Goal: Use online tool/utility: Use online tool/utility

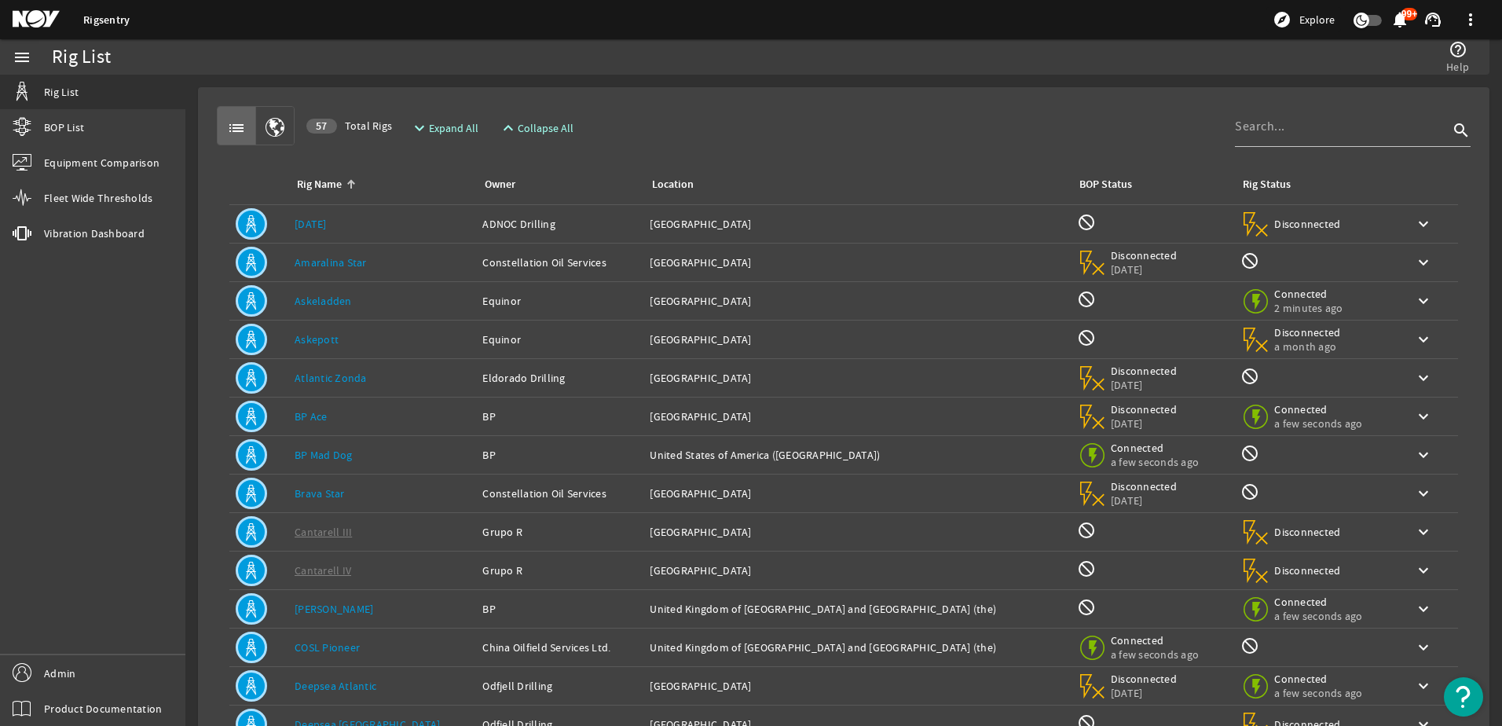
click at [306, 418] on link "BP Ace" at bounding box center [311, 416] width 33 height 14
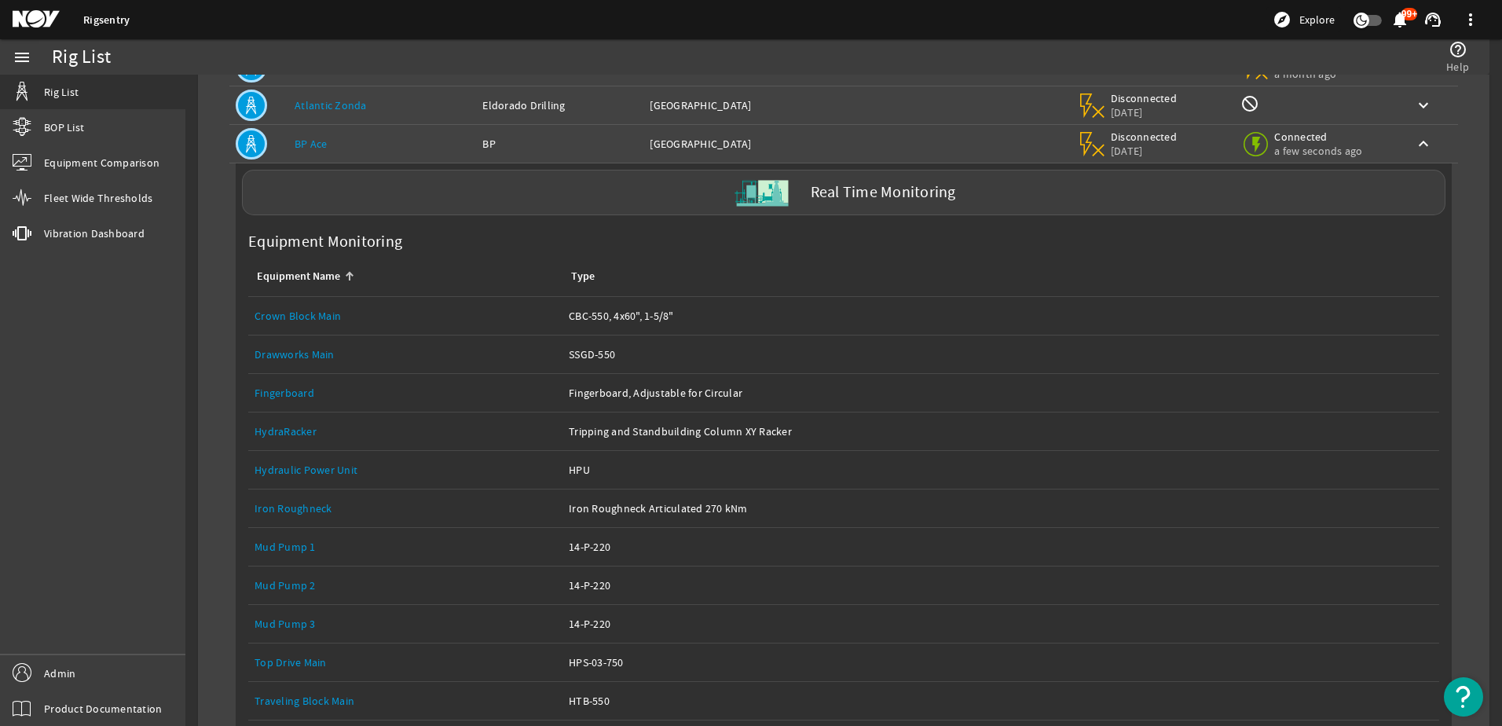
scroll to position [314, 0]
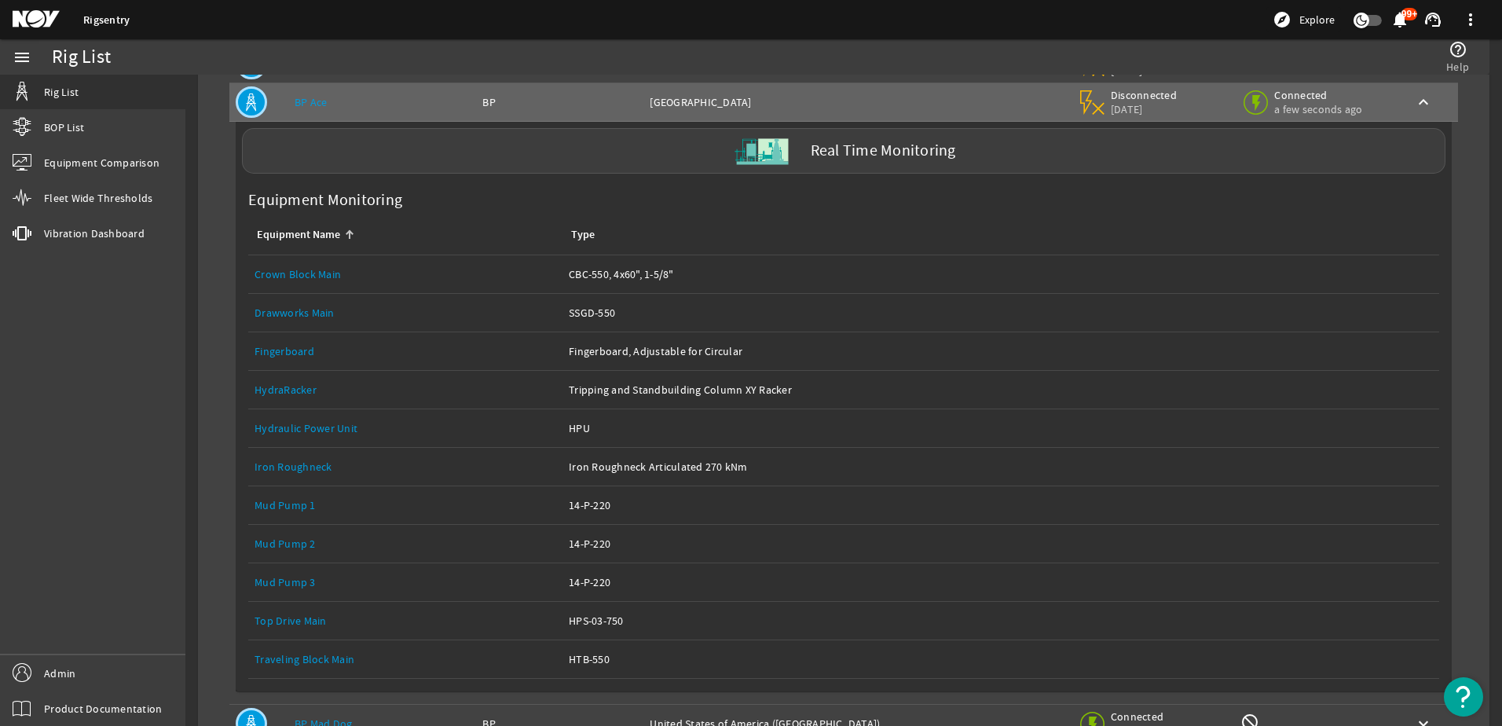
click at [296, 614] on link "Top Drive Main" at bounding box center [291, 621] width 72 height 14
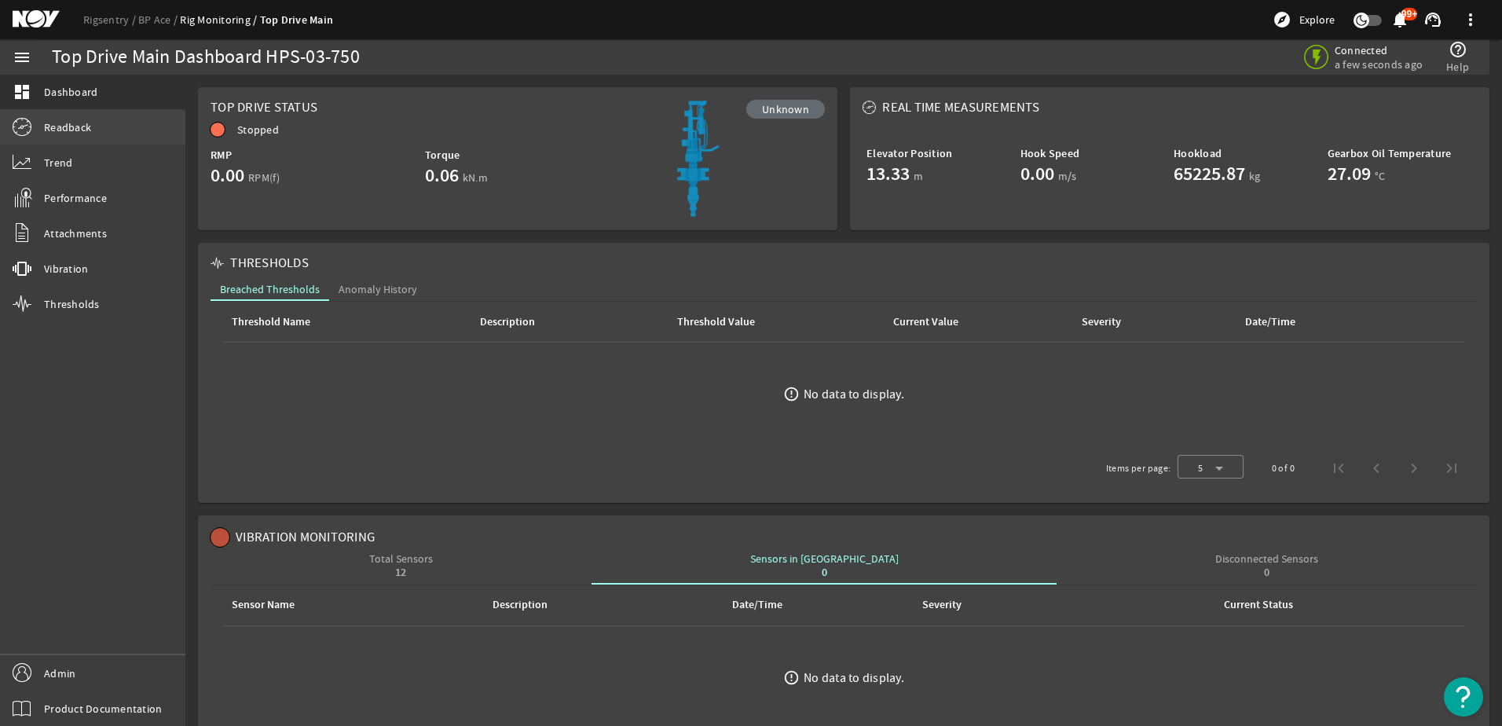
click at [103, 135] on link "Readback" at bounding box center [92, 127] width 185 height 35
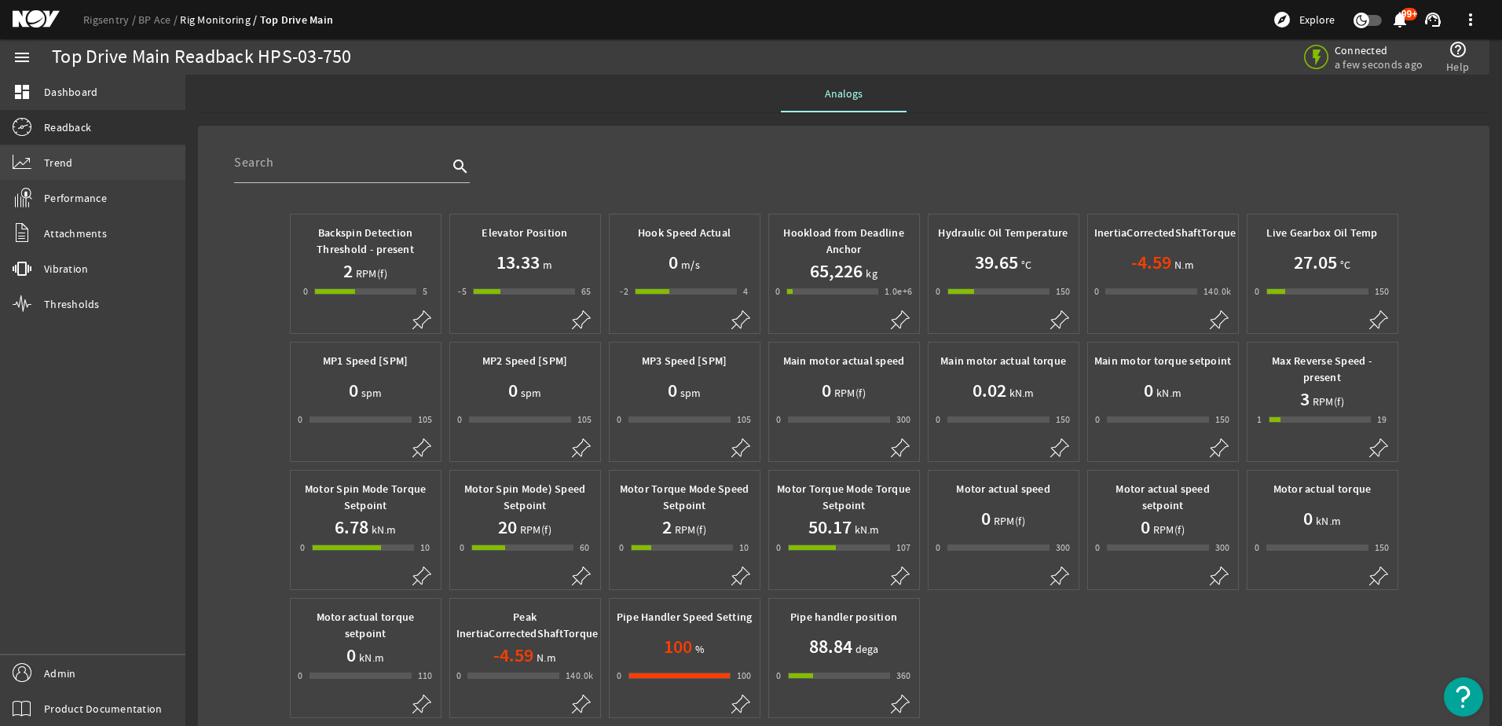
click at [85, 152] on link "Trend" at bounding box center [92, 162] width 185 height 35
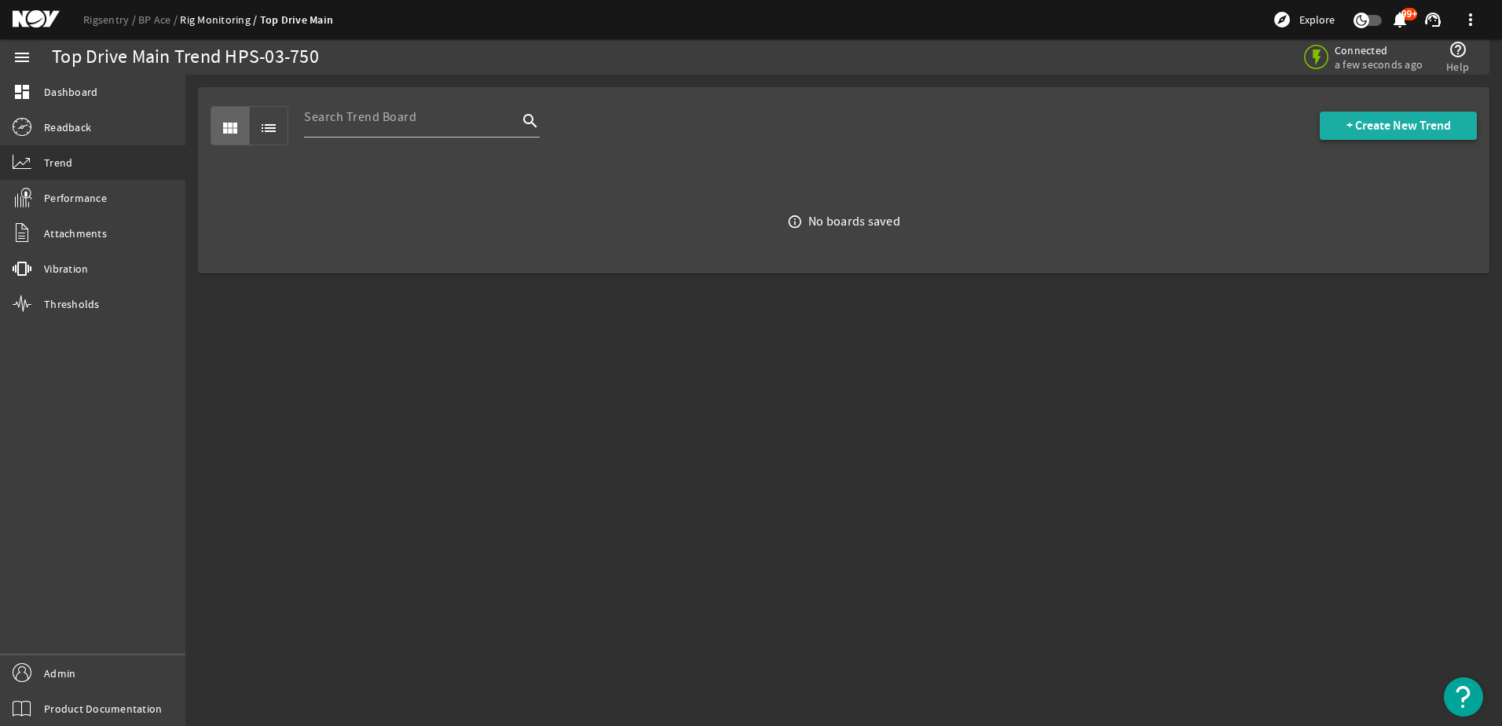
click at [1346, 138] on span at bounding box center [1398, 126] width 157 height 38
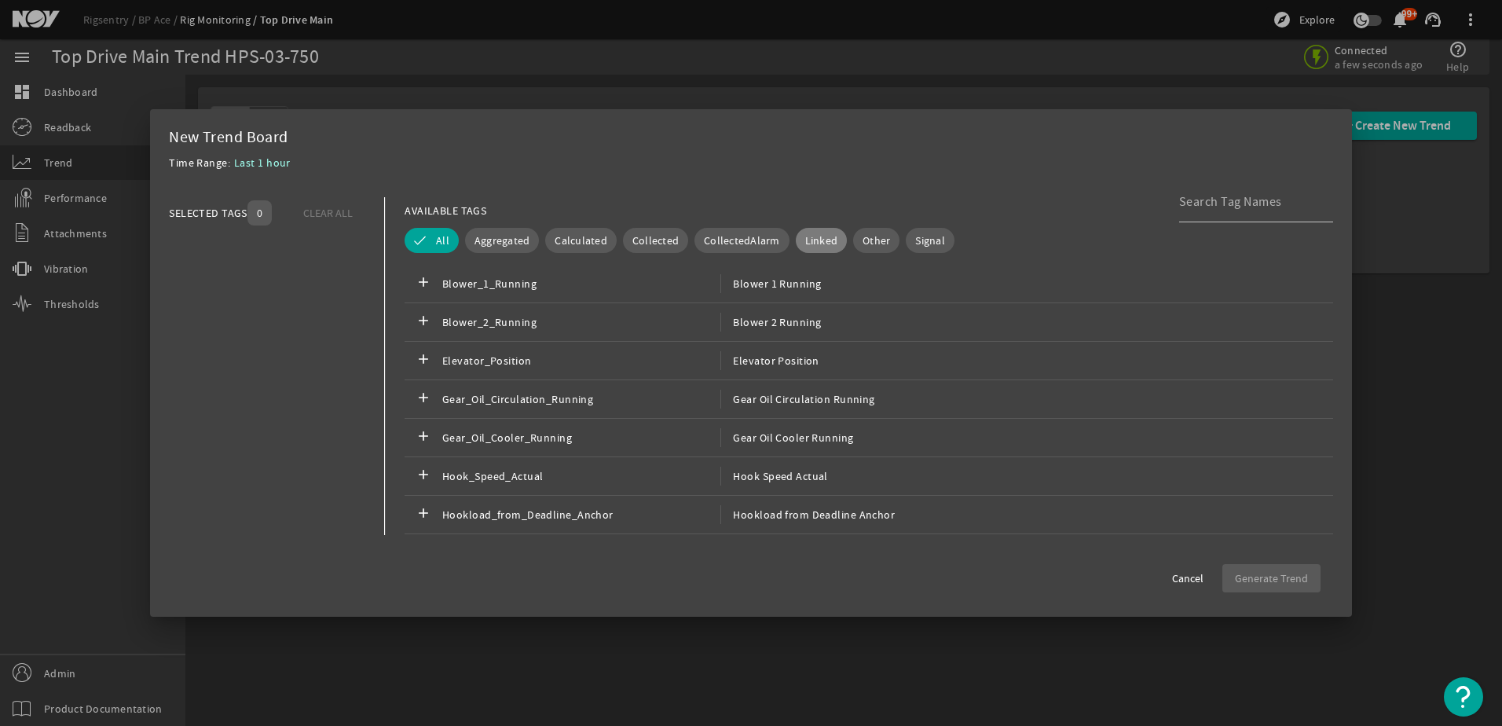
click at [805, 239] on span "Linked" at bounding box center [821, 241] width 33 height 16
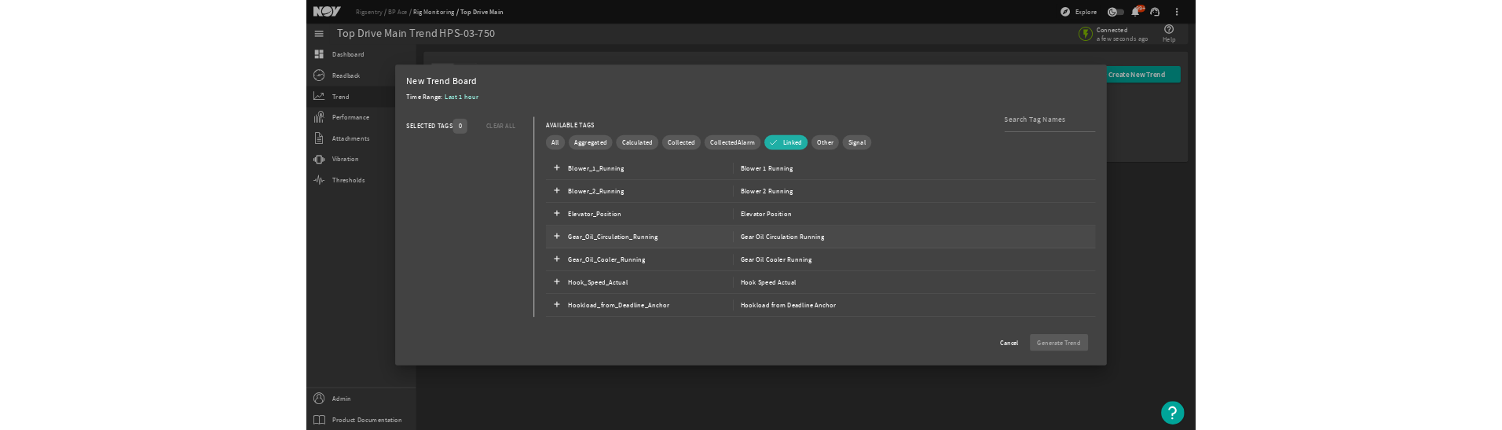
scroll to position [79, 0]
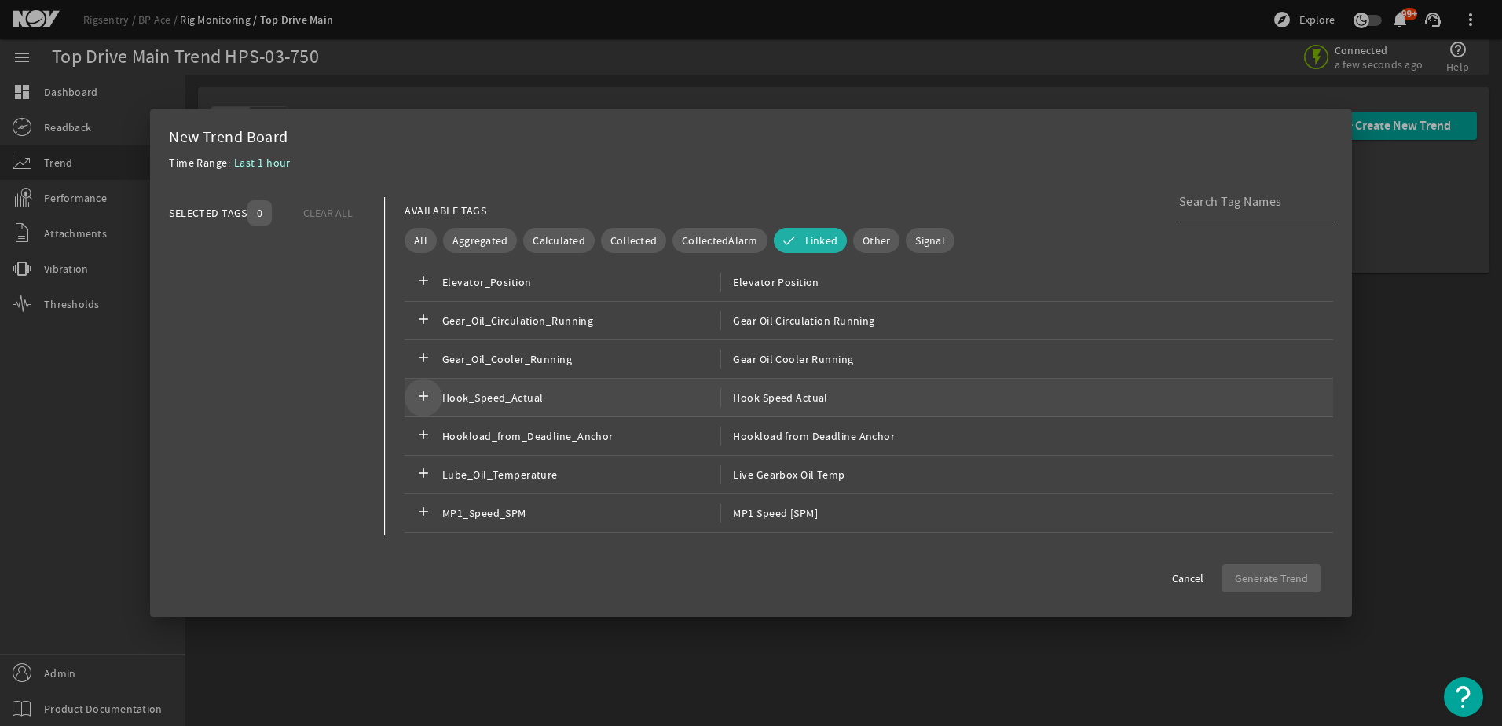
click at [416, 402] on mat-icon "add" at bounding box center [423, 397] width 19 height 19
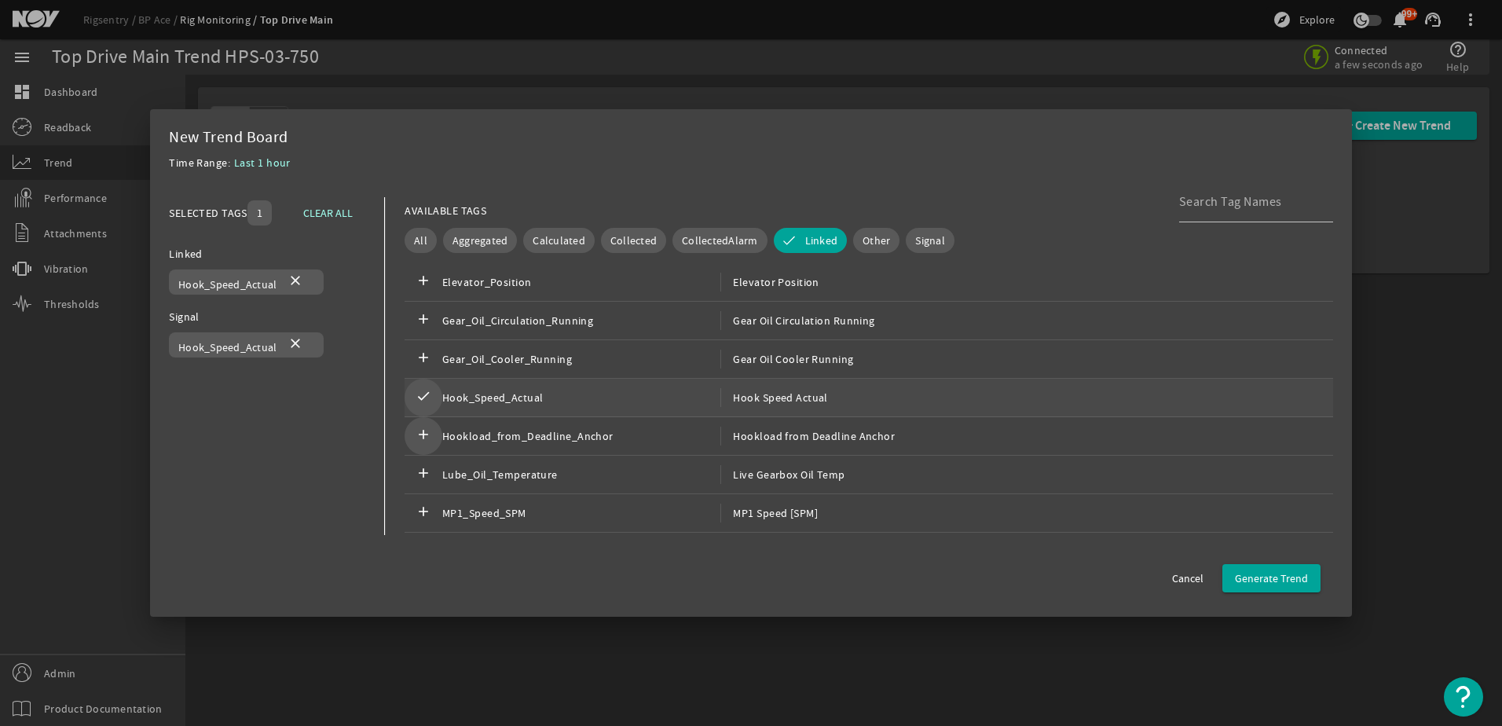
click at [421, 438] on mat-icon "add" at bounding box center [423, 436] width 19 height 19
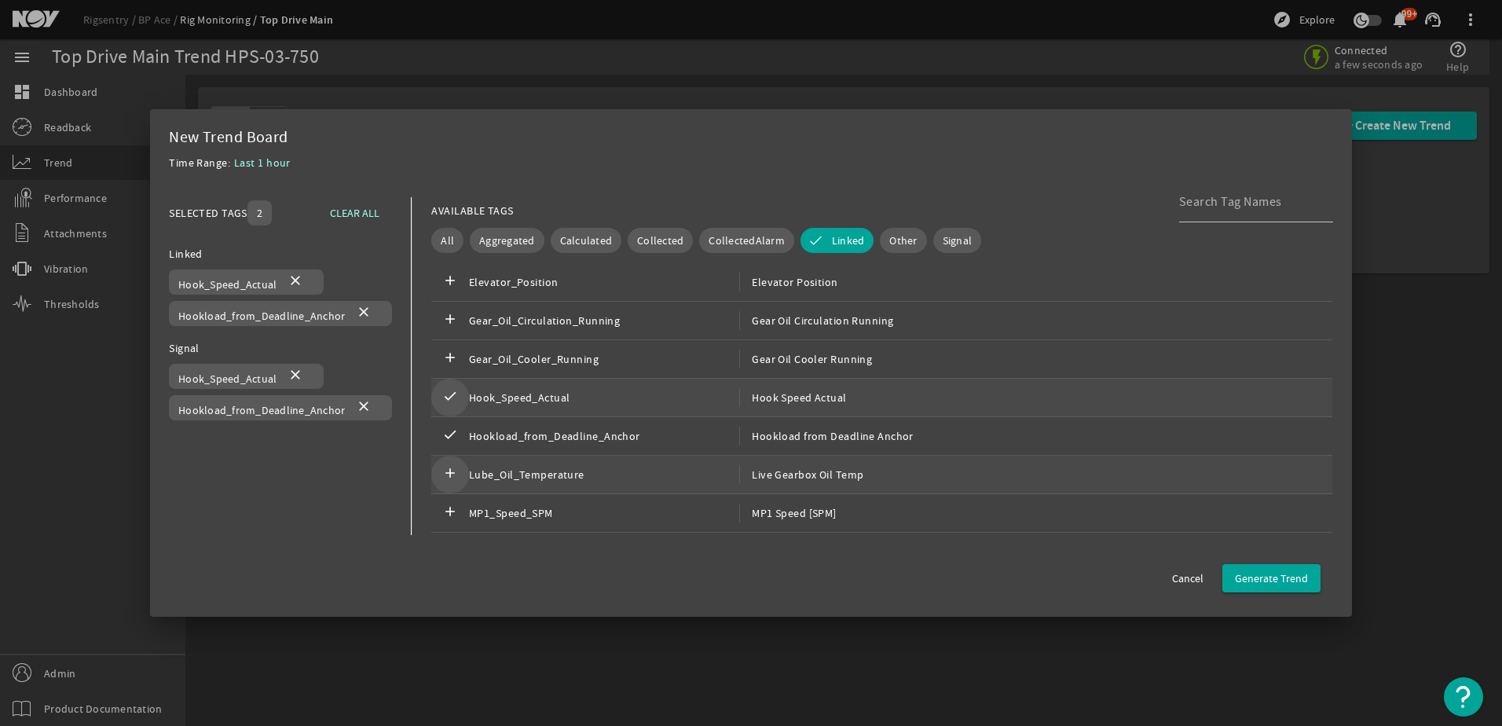
click at [441, 478] on mat-icon "add" at bounding box center [450, 474] width 19 height 19
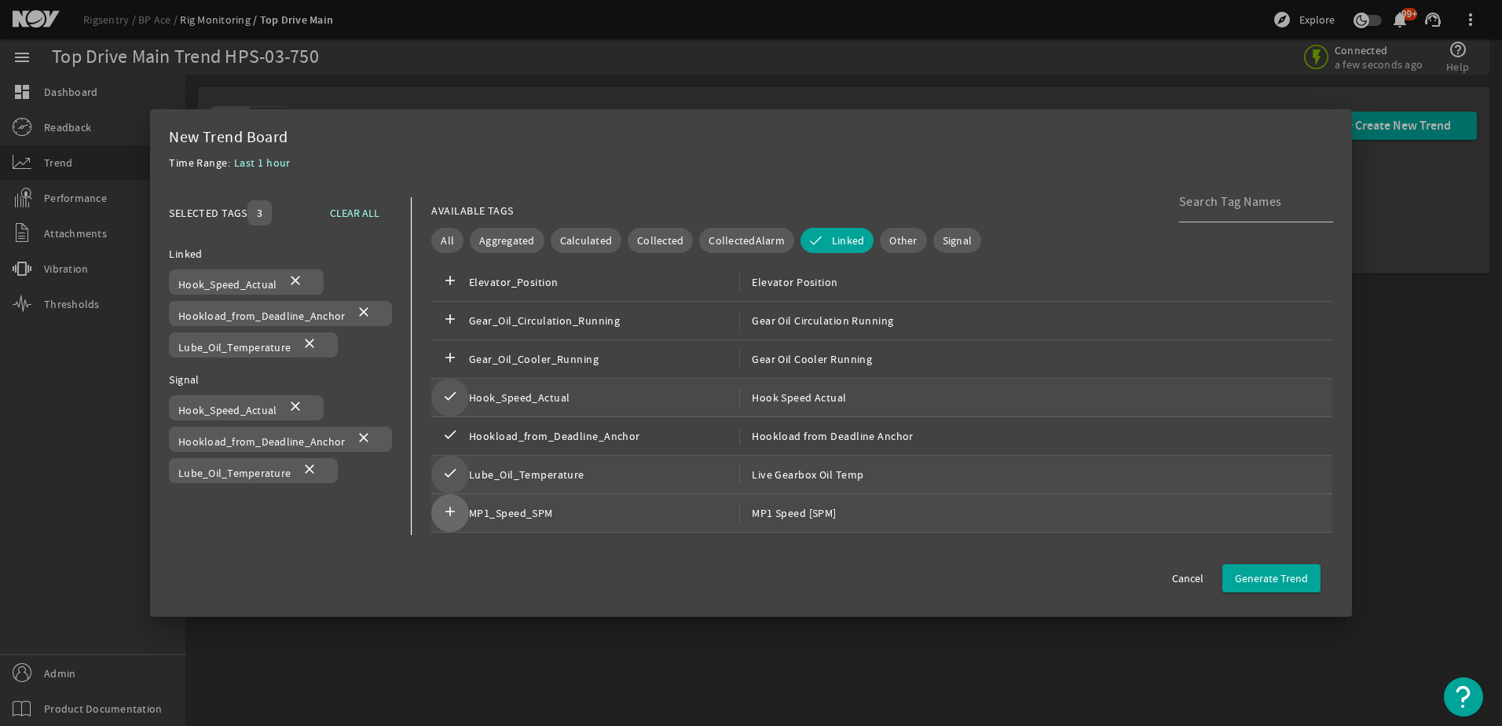
click at [448, 522] on button "add" at bounding box center [450, 513] width 38 height 38
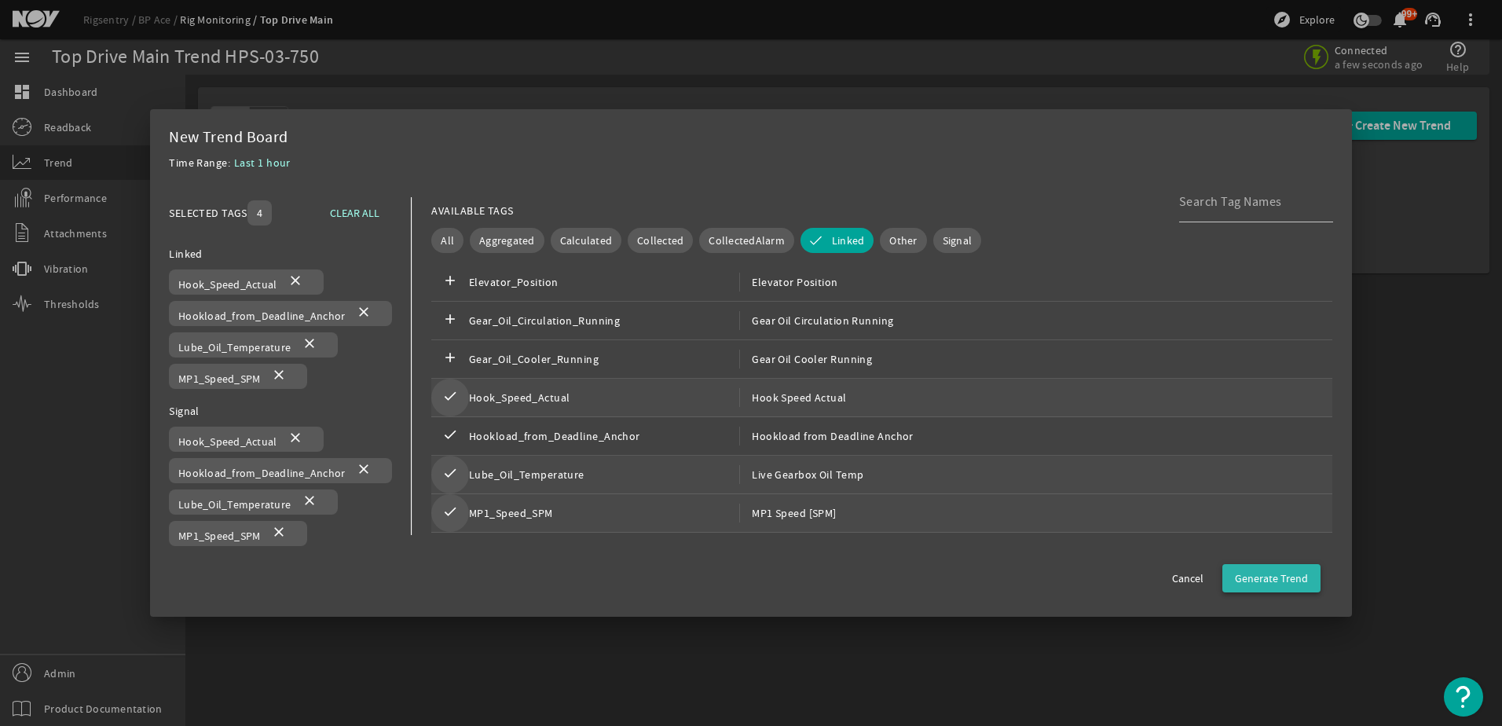
click at [1294, 577] on span "Generate Trend" at bounding box center [1271, 578] width 73 height 16
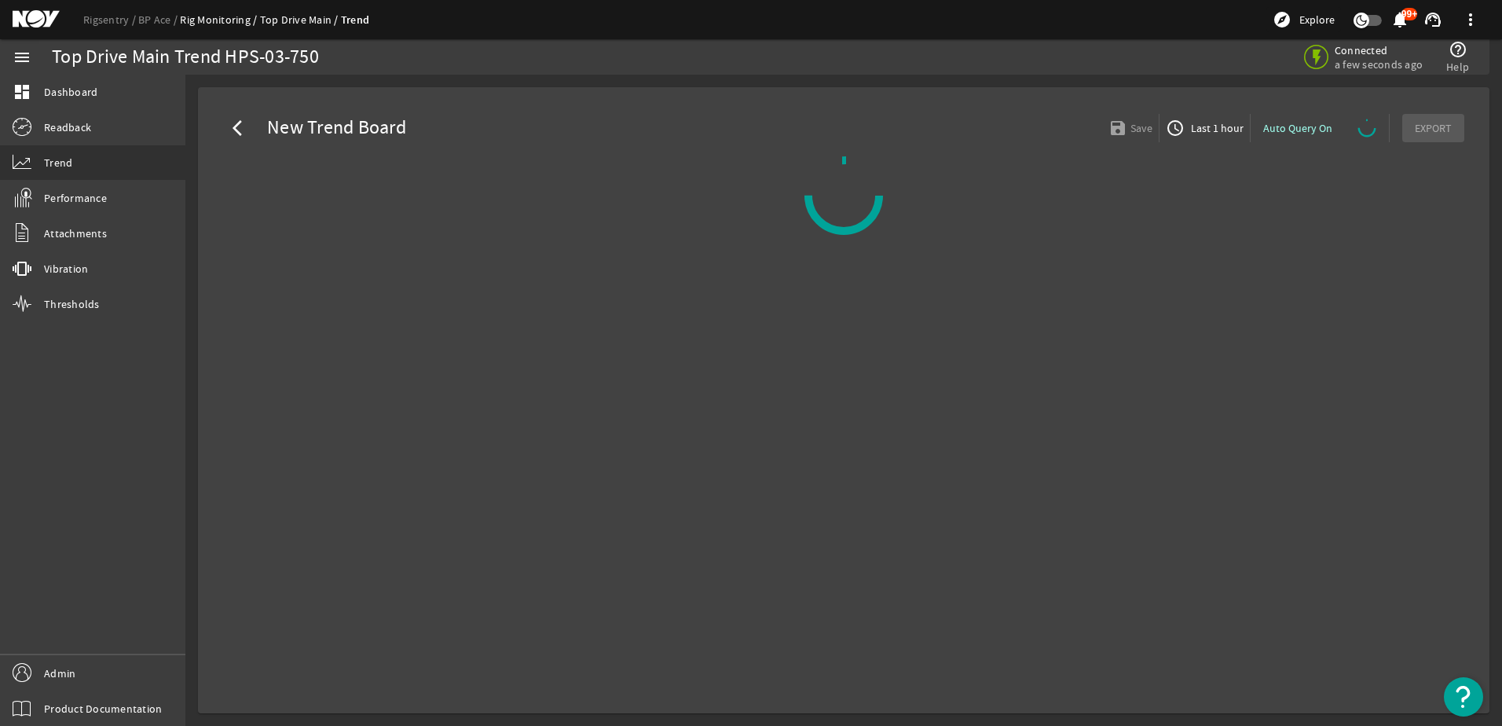
select select "ALL"
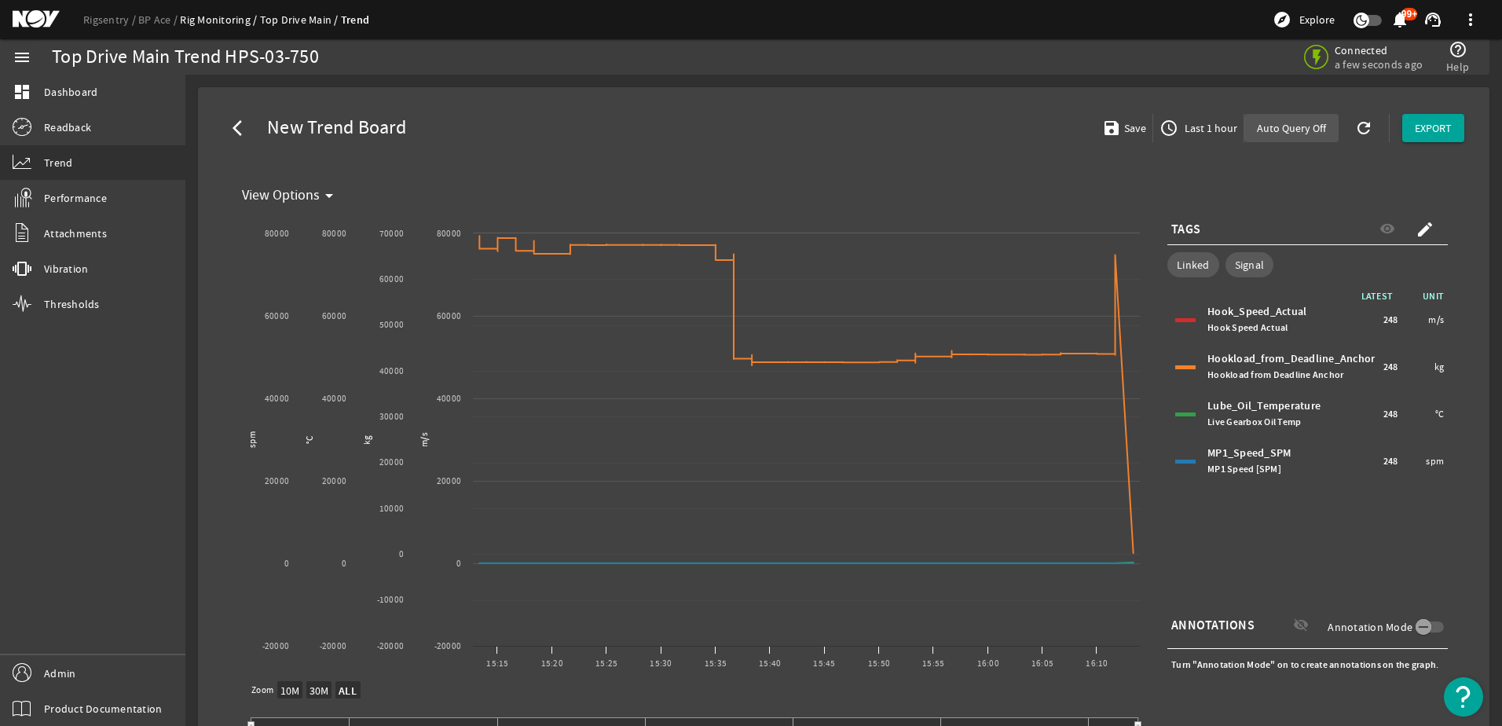
click at [1292, 130] on span "Auto Query Off" at bounding box center [1291, 128] width 69 height 16
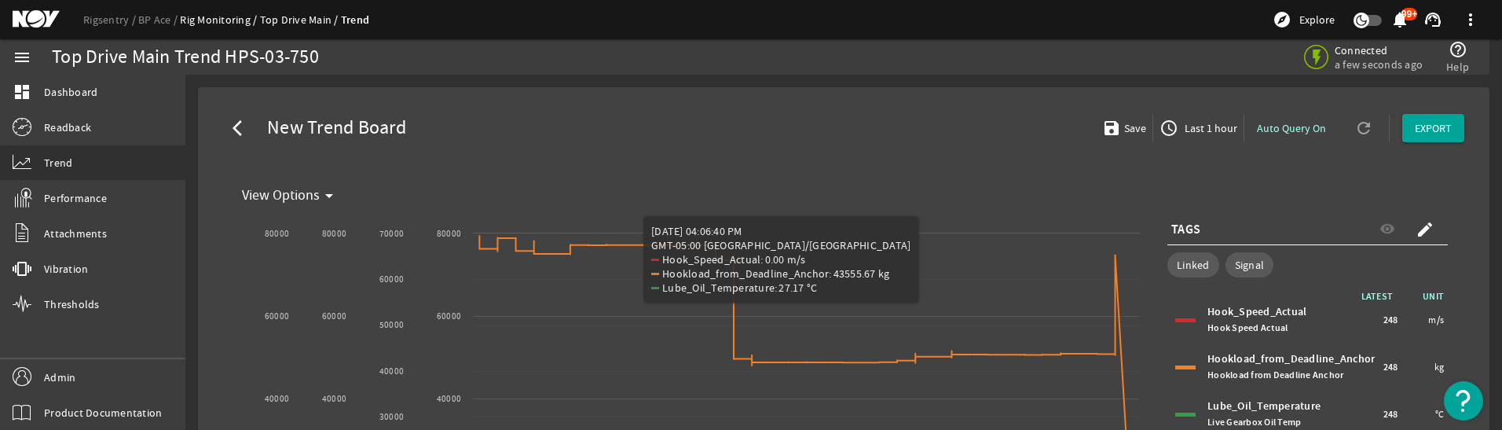
click at [1350, 124] on div "Auto Query On refresh" at bounding box center [1316, 128] width 145 height 28
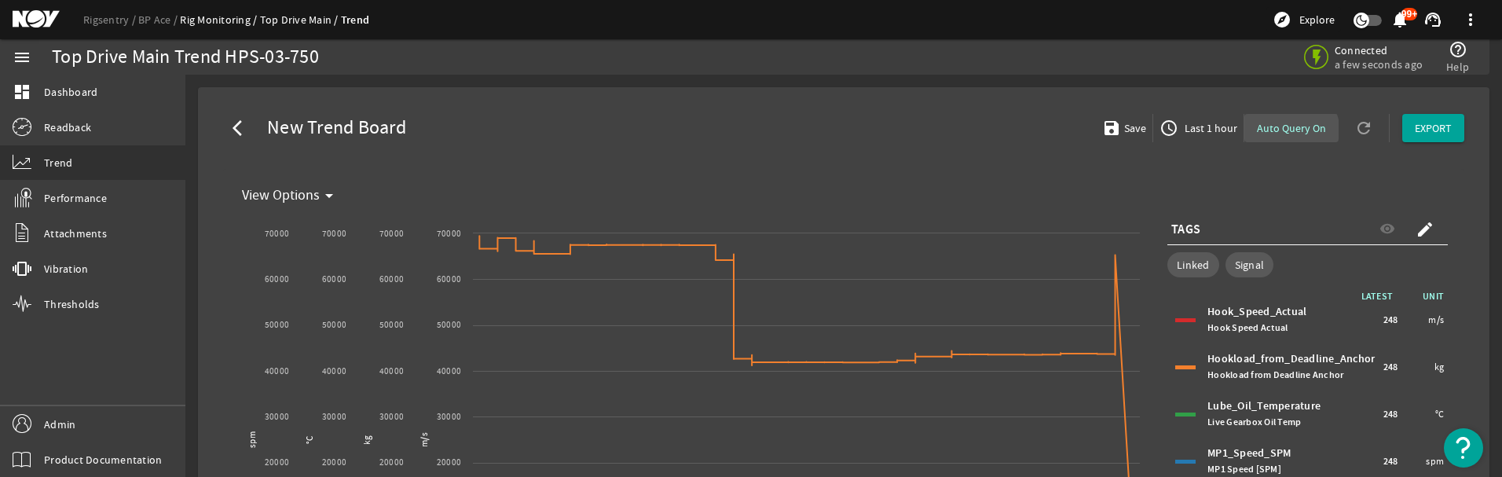
click at [1273, 133] on span "Auto Query On" at bounding box center [1291, 128] width 69 height 16
click at [1358, 124] on mat-icon "refresh" at bounding box center [1360, 128] width 13 height 19
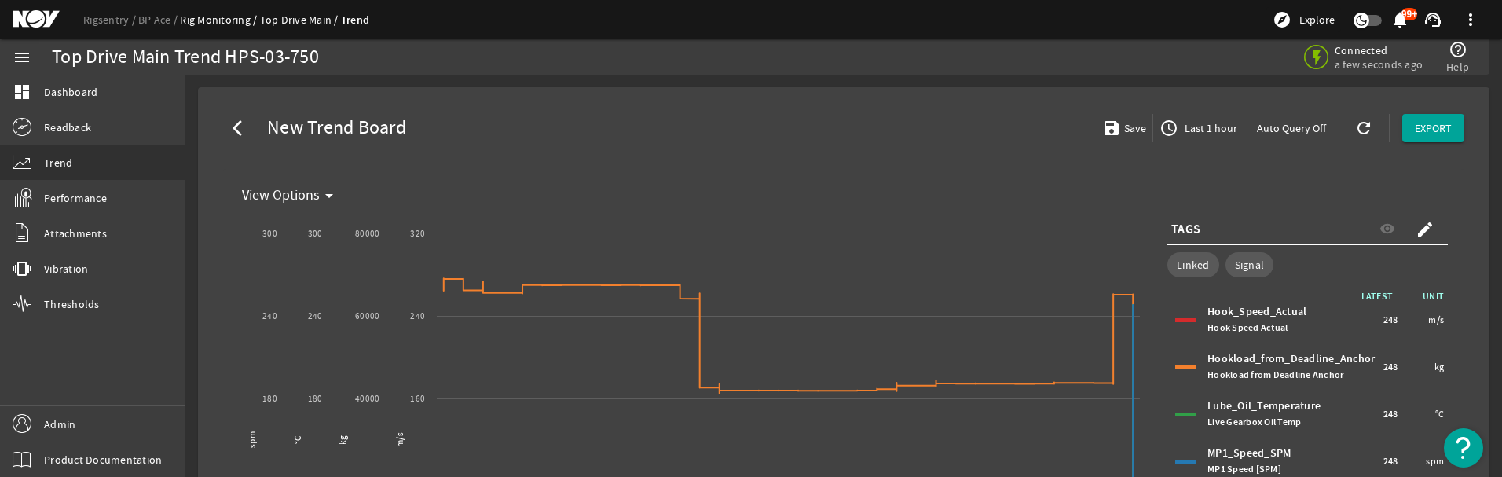
click at [1355, 127] on mat-icon "refresh" at bounding box center [1360, 128] width 13 height 19
click at [1354, 127] on mat-icon "refresh" at bounding box center [1360, 128] width 13 height 19
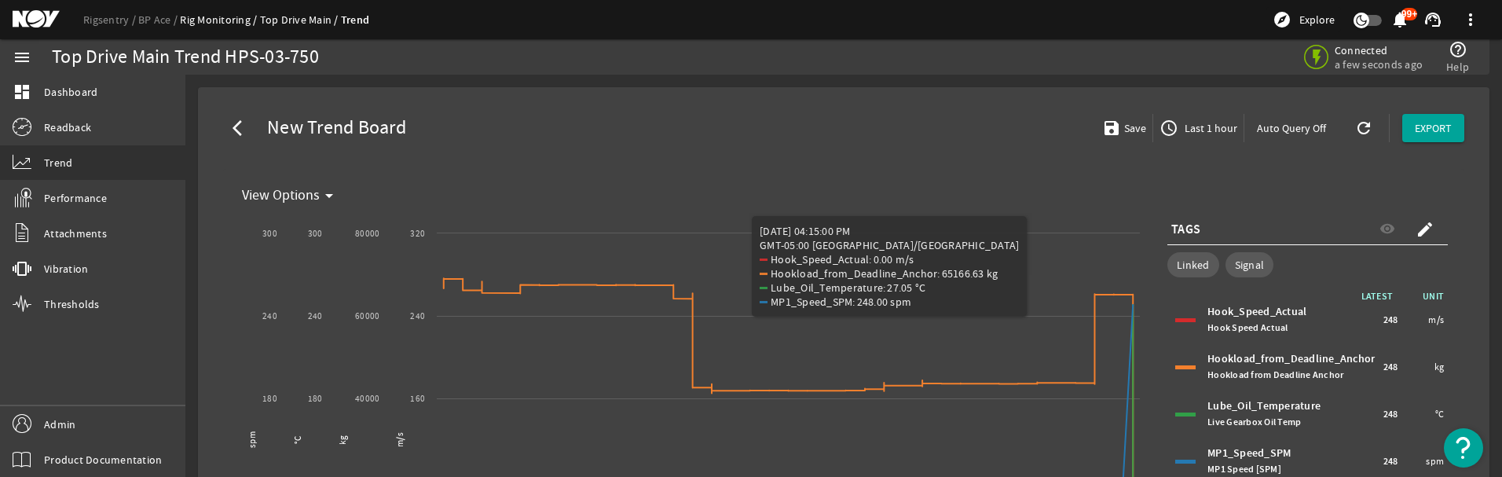
click at [1358, 131] on mat-icon "refresh" at bounding box center [1360, 128] width 13 height 19
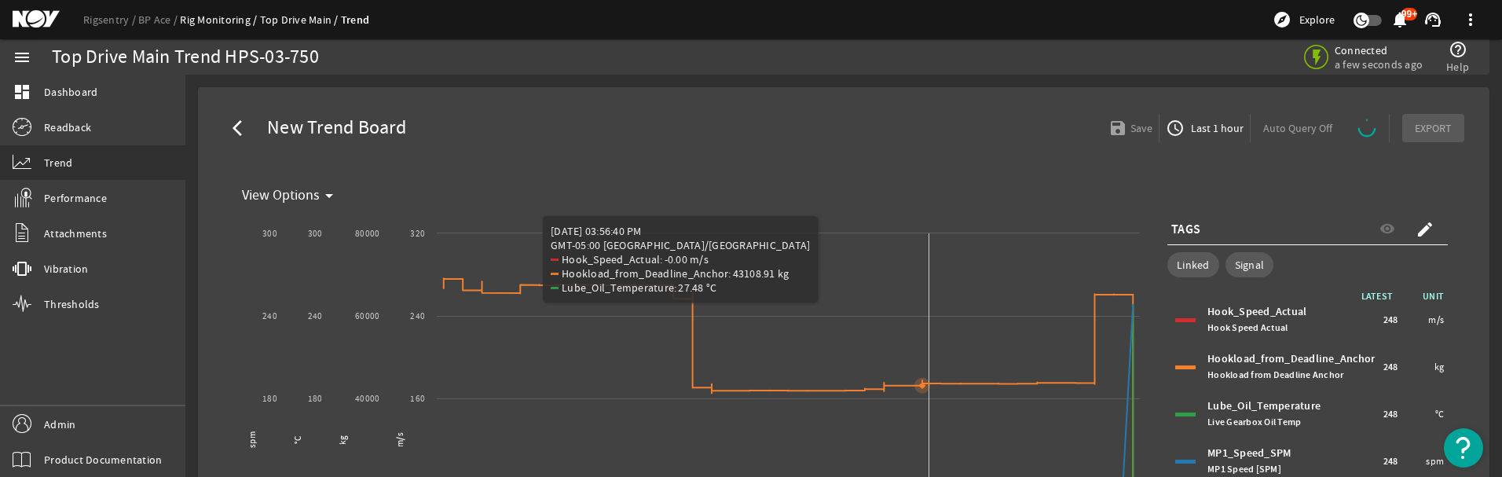
select select "ALL"
